Goal: Find specific page/section: Find specific page/section

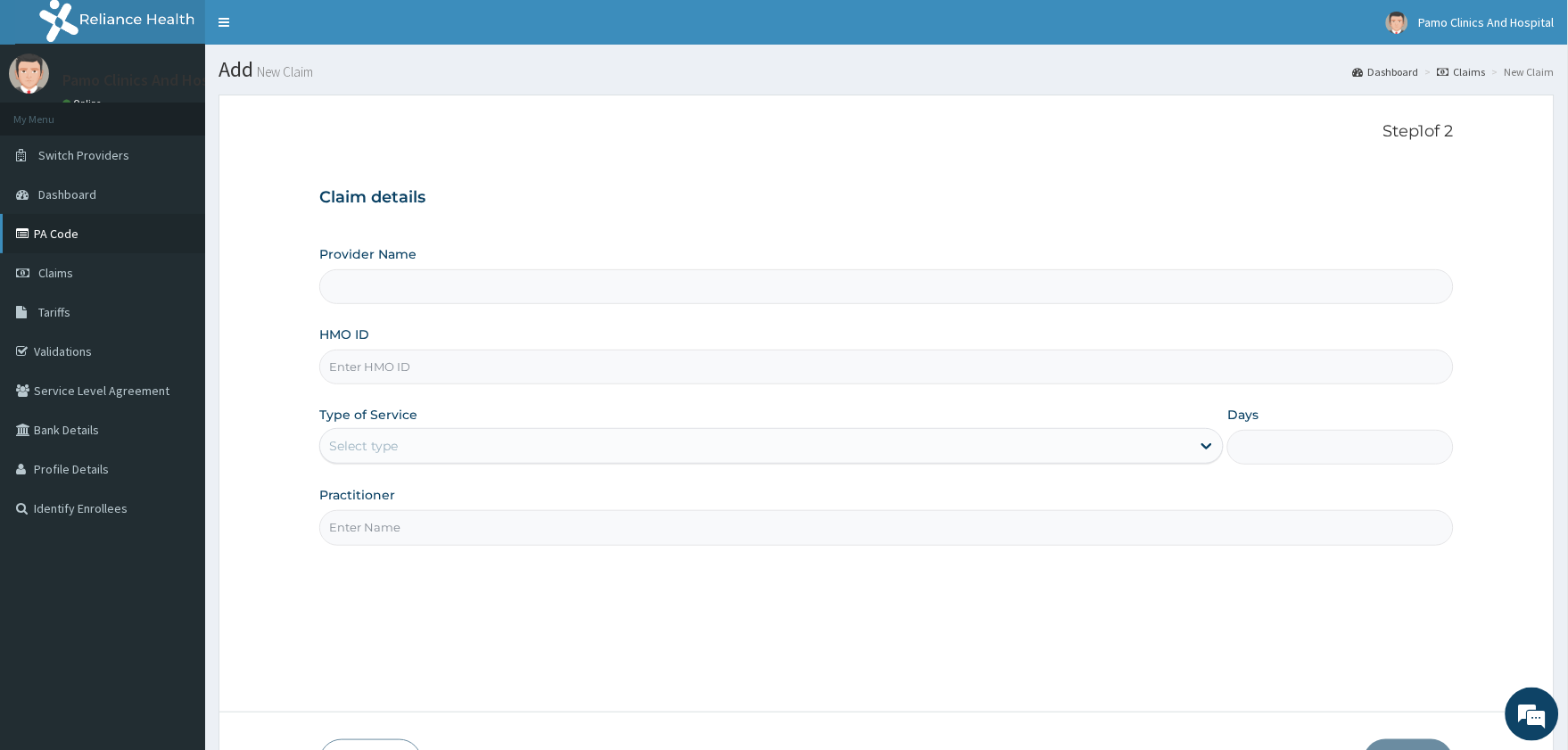
click at [78, 232] on link "PA Code" at bounding box center [102, 233] width 205 height 39
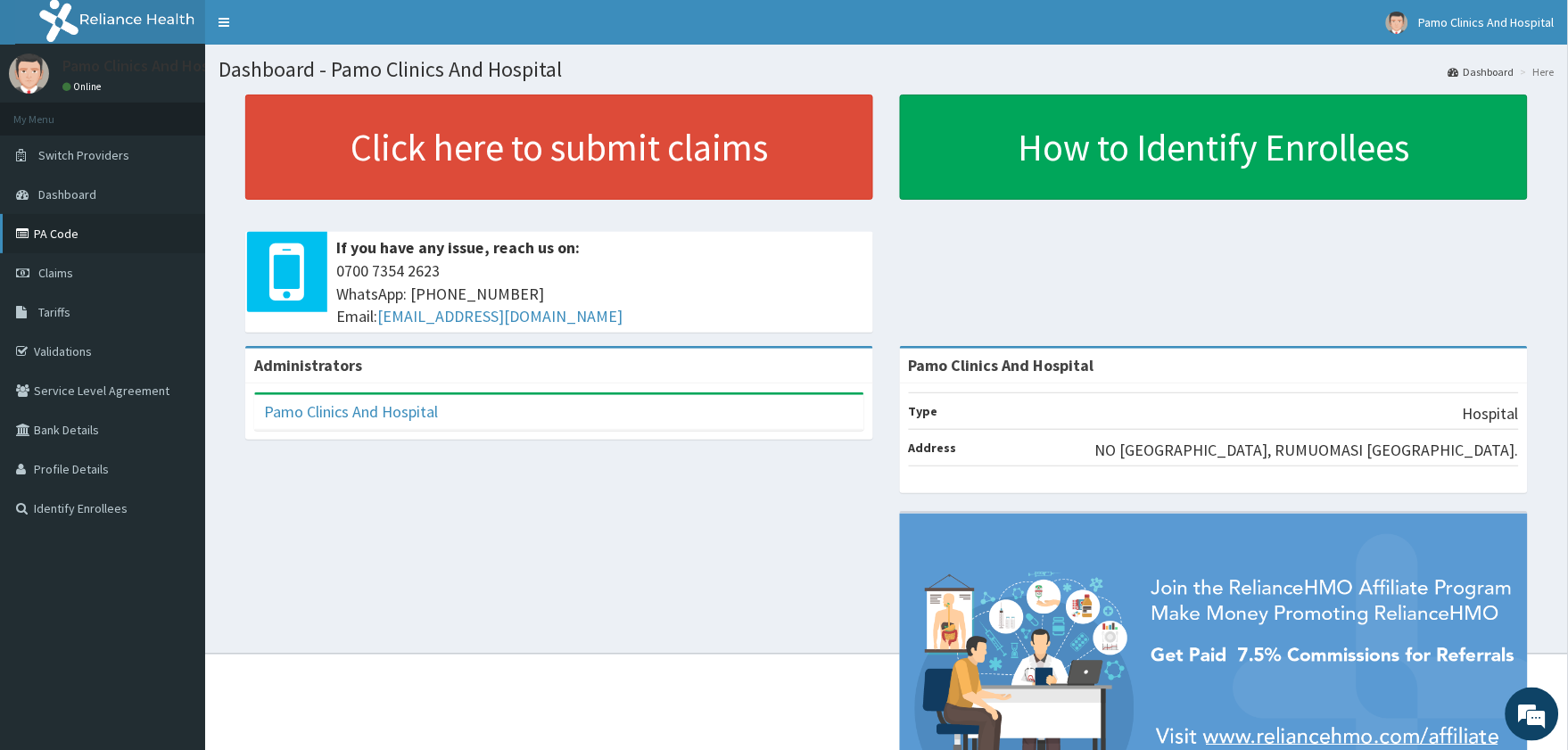
click at [74, 228] on link "PA Code" at bounding box center [102, 233] width 205 height 39
